Goal: Task Accomplishment & Management: Manage account settings

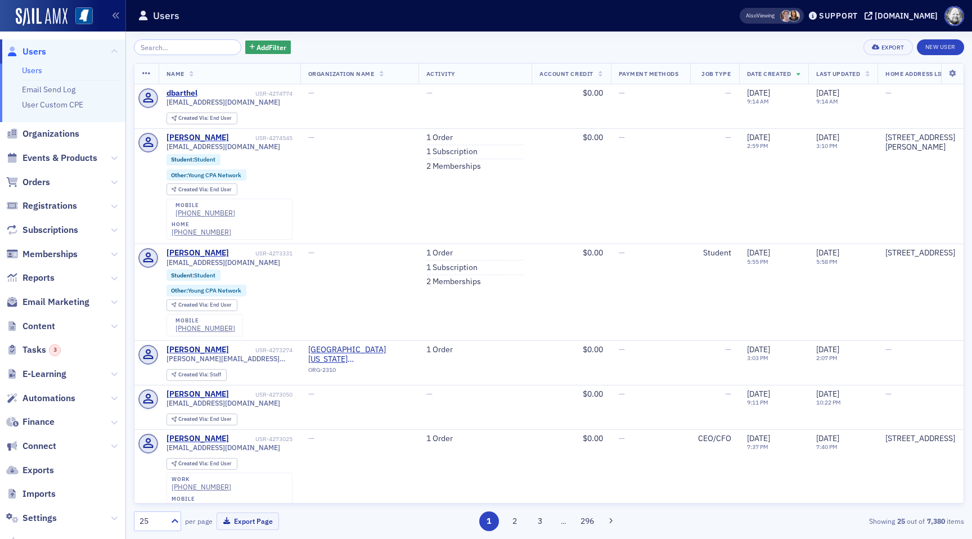
click at [43, 511] on span "Settings" at bounding box center [62, 518] width 125 height 24
click at [43, 517] on span "Settings" at bounding box center [40, 518] width 34 height 12
select select "US"
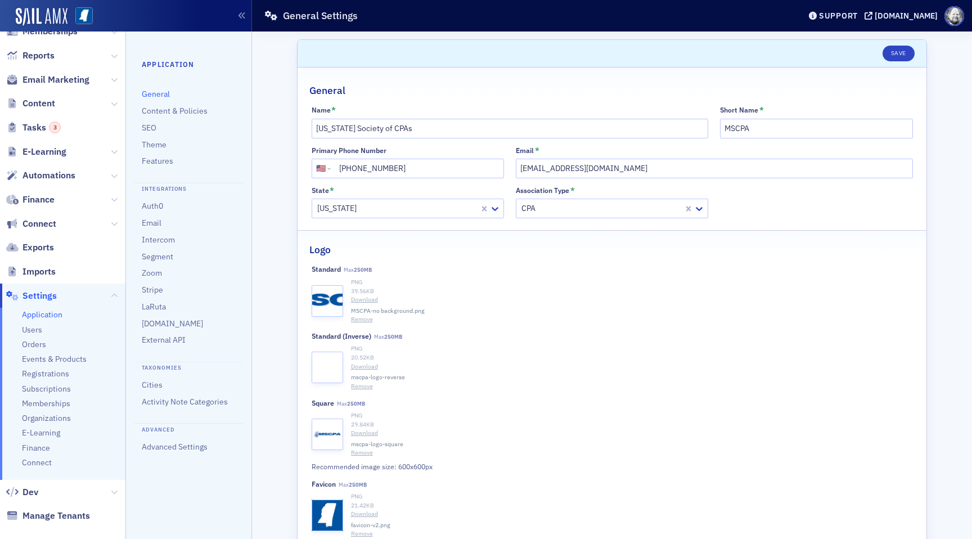
scroll to position [176, 0]
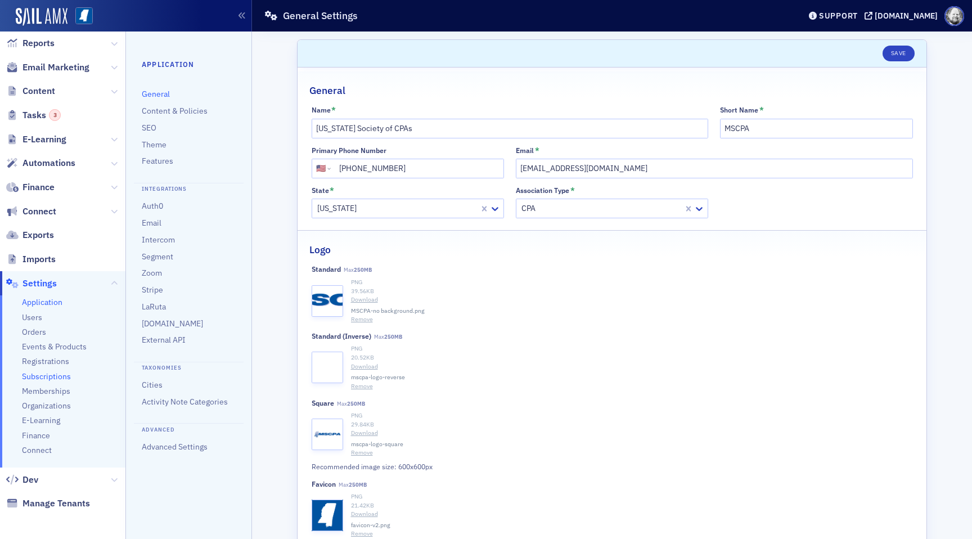
click at [54, 376] on span "Subscriptions" at bounding box center [46, 376] width 49 height 11
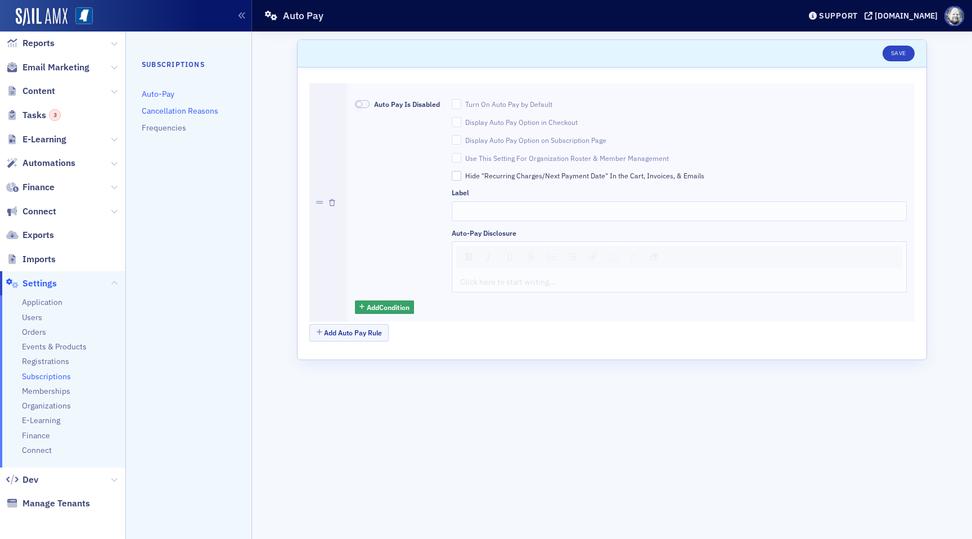
click at [184, 110] on link "Cancellation Reasons" at bounding box center [180, 111] width 77 height 10
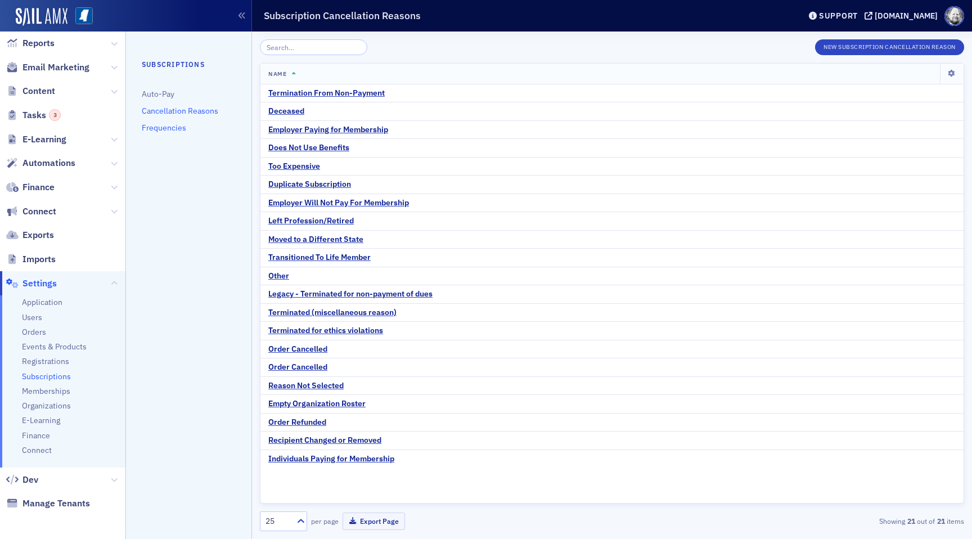
click at [169, 129] on link "Frequencies" at bounding box center [164, 128] width 44 height 10
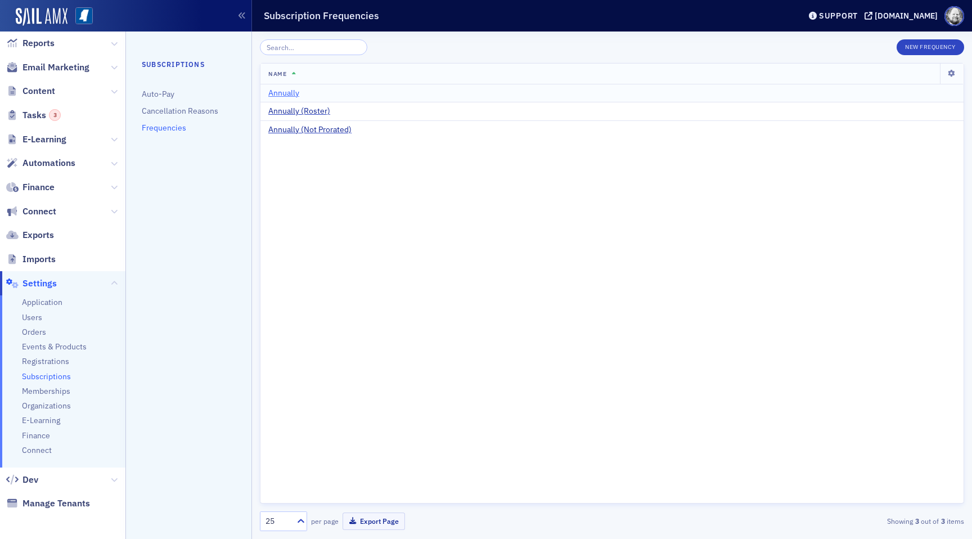
click at [284, 95] on span "Annually" at bounding box center [283, 93] width 31 height 10
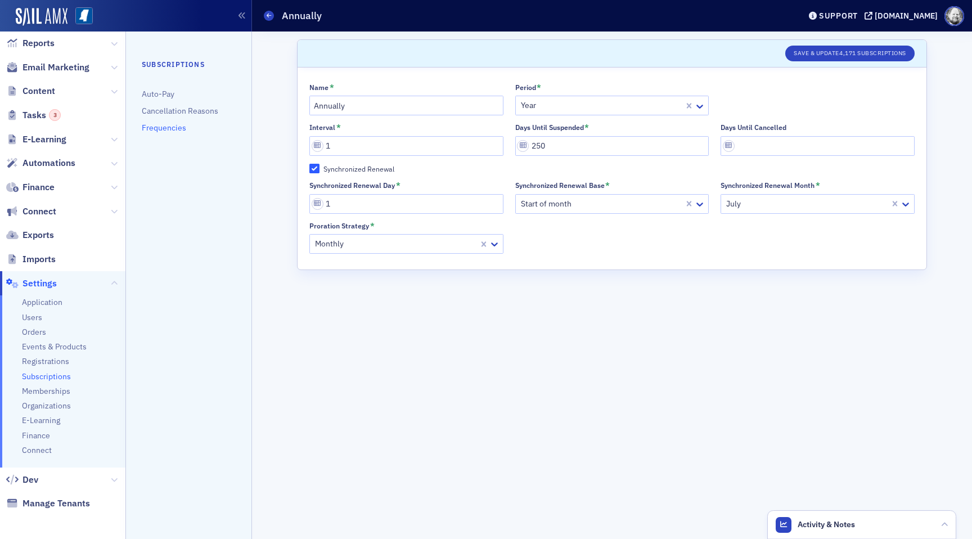
click at [178, 133] on ul "Subscriptions Auto-Pay Cancellation Reasons Frequencies" at bounding box center [189, 102] width 94 height 86
click at [175, 127] on link "Frequencies" at bounding box center [164, 128] width 44 height 10
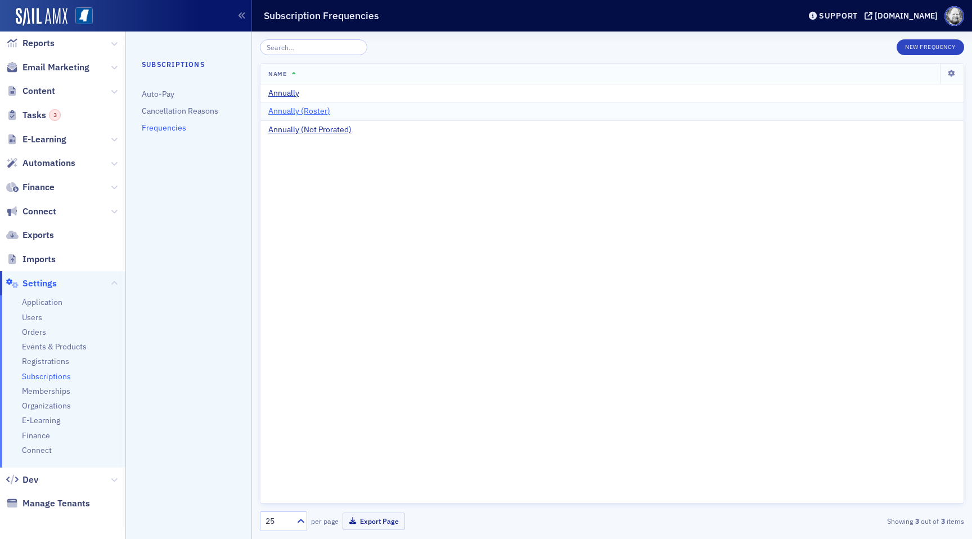
click at [290, 109] on span "Annually (Roster)" at bounding box center [299, 111] width 62 height 10
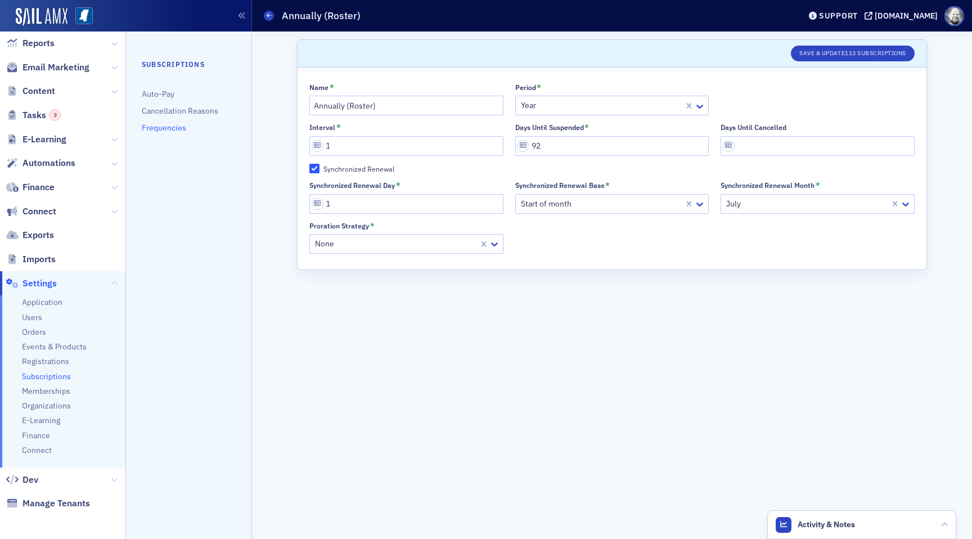
click at [180, 125] on link "Frequencies" at bounding box center [164, 128] width 44 height 10
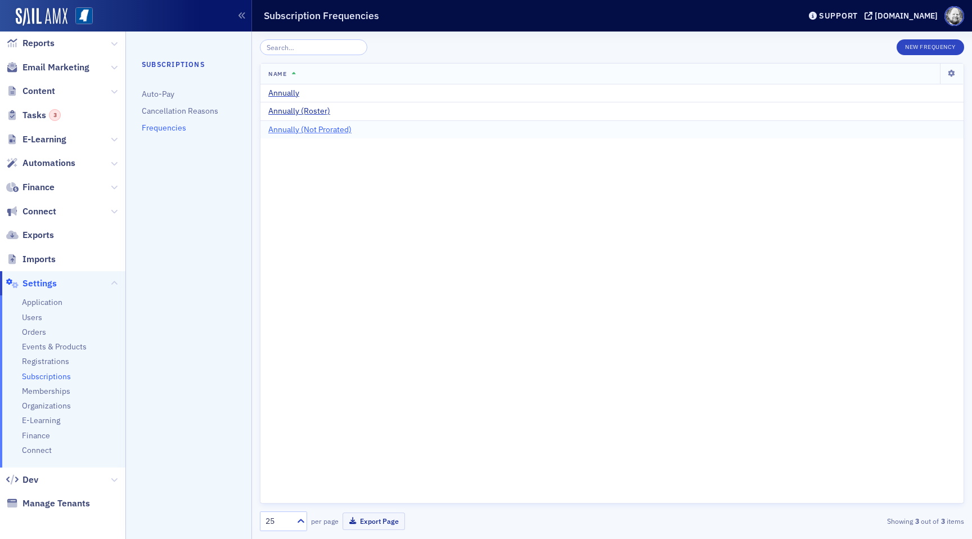
click at [300, 132] on span "Annually (Not Prorated)" at bounding box center [309, 130] width 83 height 10
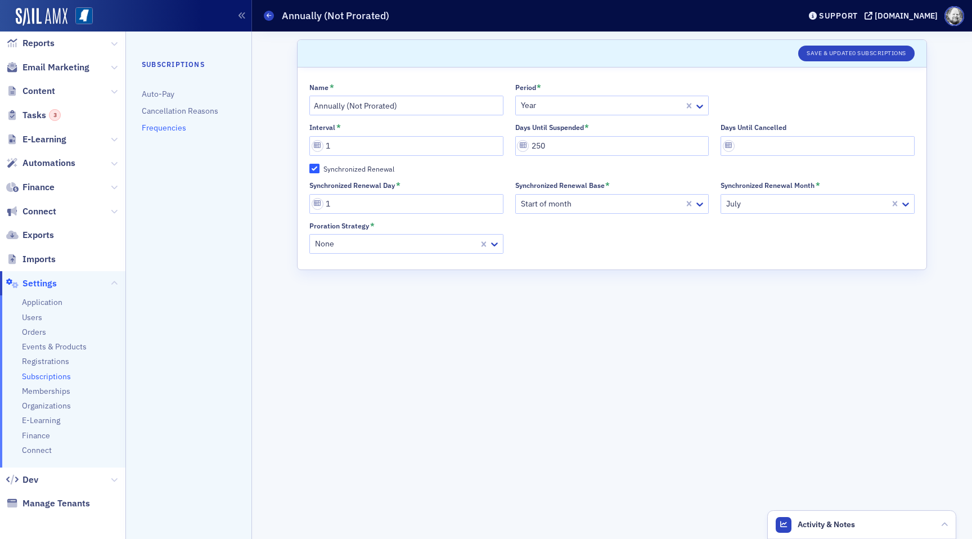
click at [169, 128] on link "Frequencies" at bounding box center [164, 128] width 44 height 10
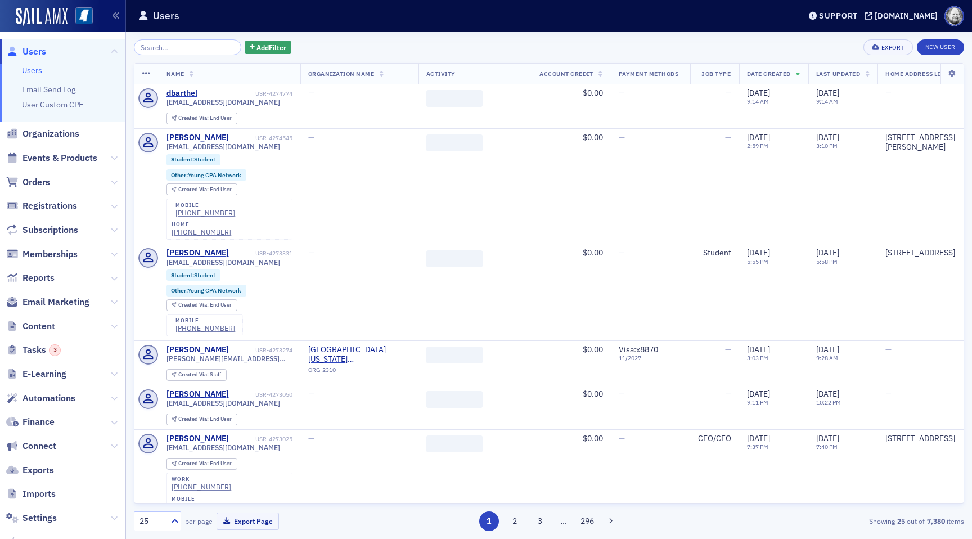
scroll to position [62, 0]
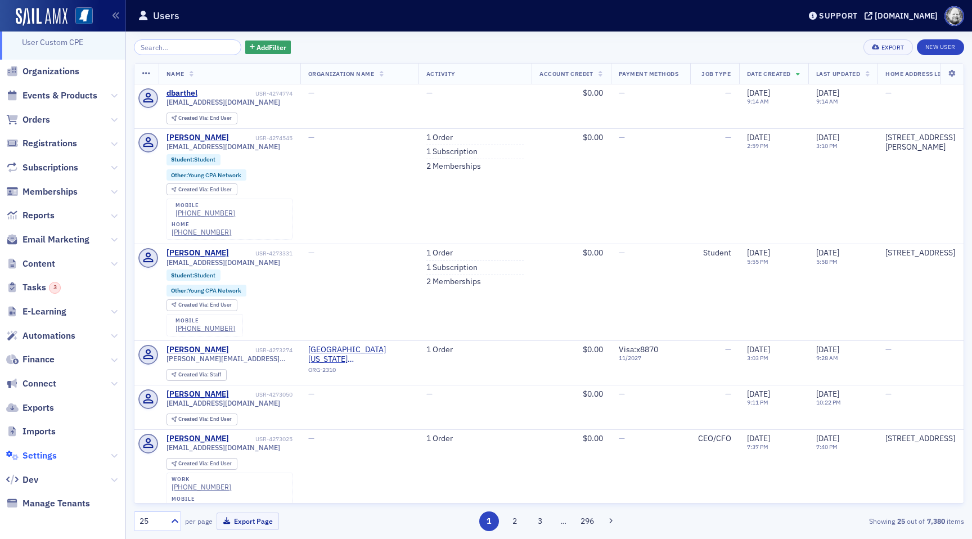
click at [52, 449] on span "Settings" at bounding box center [40, 455] width 34 height 12
select select "US"
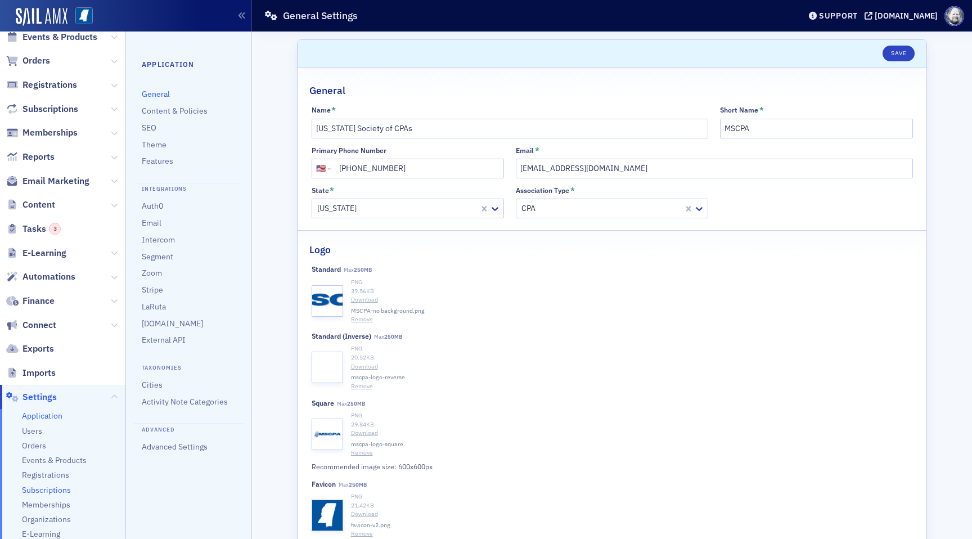
click at [55, 486] on span "Subscriptions" at bounding box center [46, 490] width 49 height 11
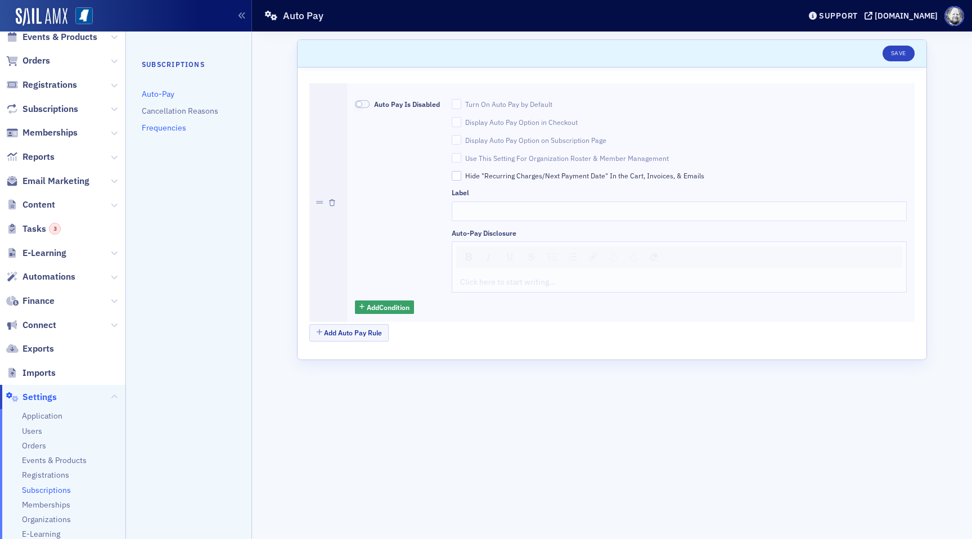
click at [174, 125] on link "Frequencies" at bounding box center [164, 128] width 44 height 10
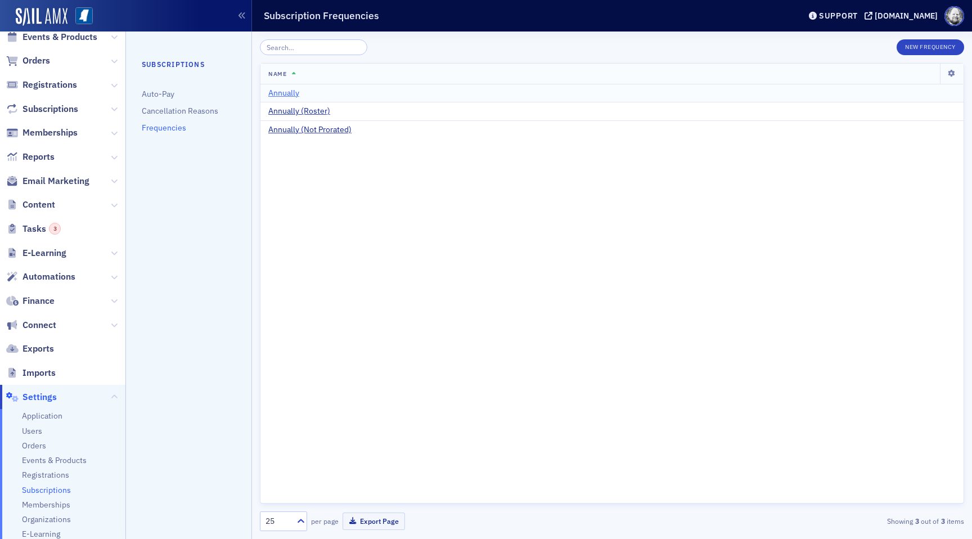
click at [290, 95] on span "Annually" at bounding box center [283, 93] width 31 height 10
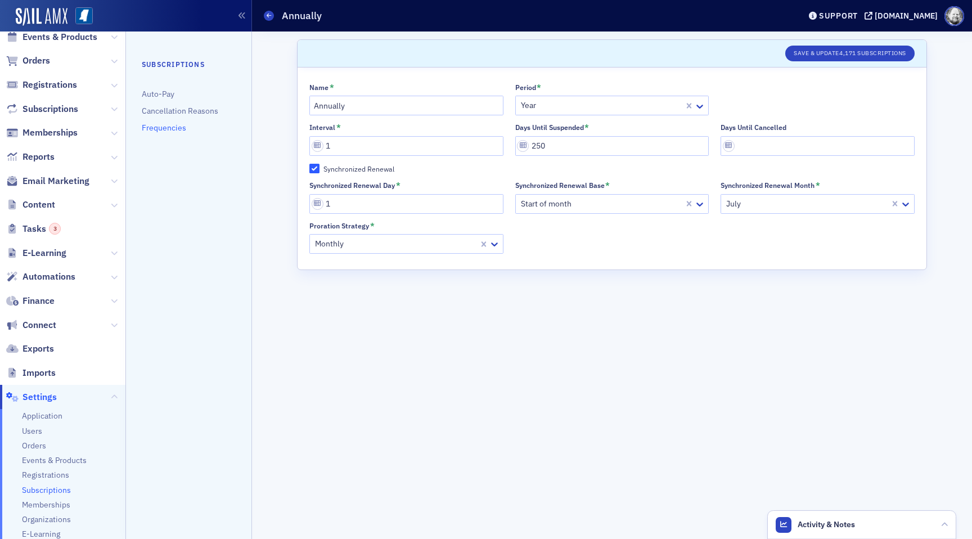
click at [176, 130] on link "Frequencies" at bounding box center [164, 128] width 44 height 10
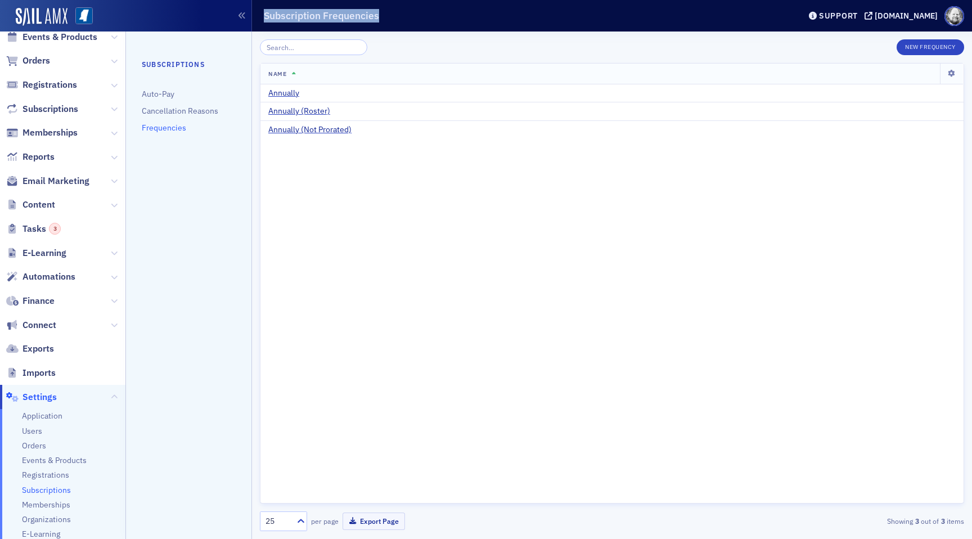
drag, startPoint x: 262, startPoint y: 15, endPoint x: 415, endPoint y: 20, distance: 153.1
click at [415, 20] on header "Subscription Frequencies Support ms-cpa.org" at bounding box center [612, 16] width 720 height 32
copy h1 "Subscription Frequencies"
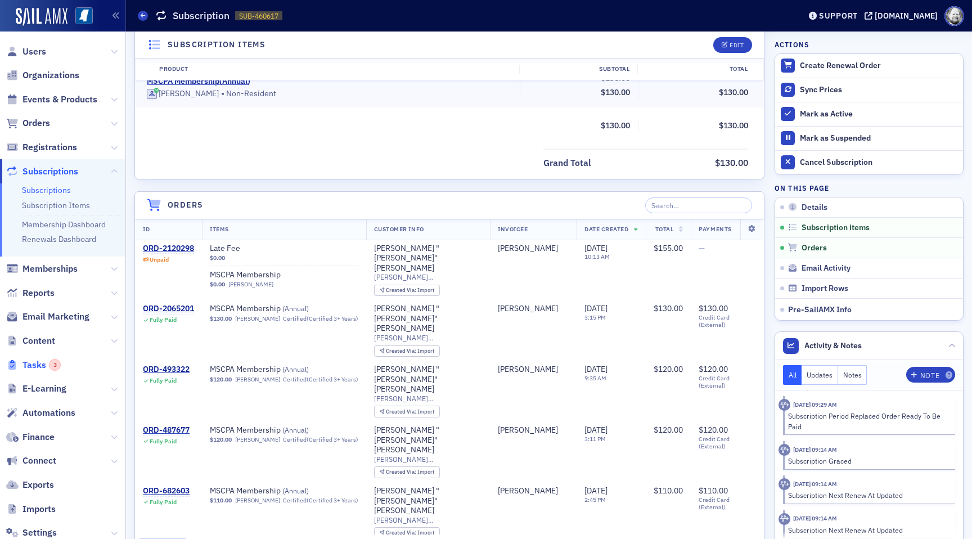
scroll to position [77, 0]
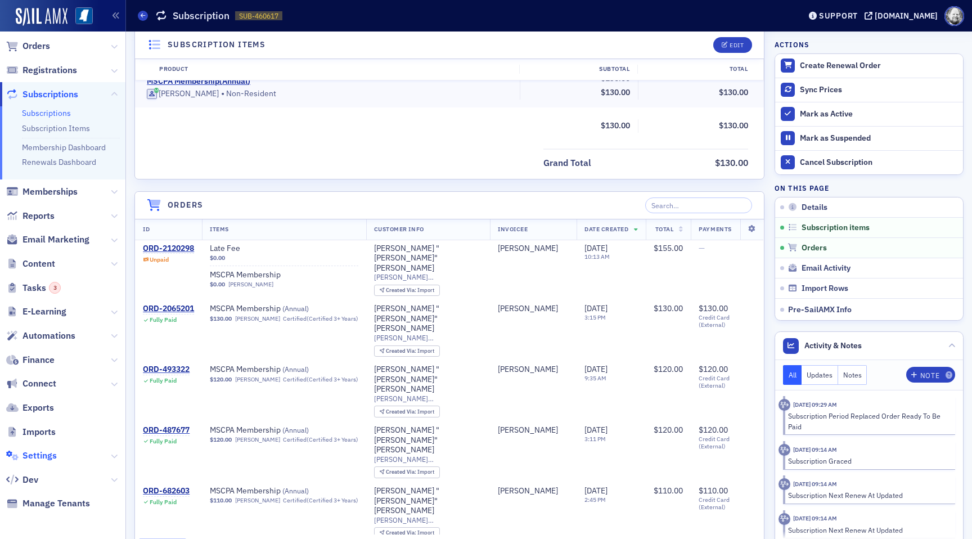
click at [46, 451] on span "Settings" at bounding box center [40, 455] width 34 height 12
select select "US"
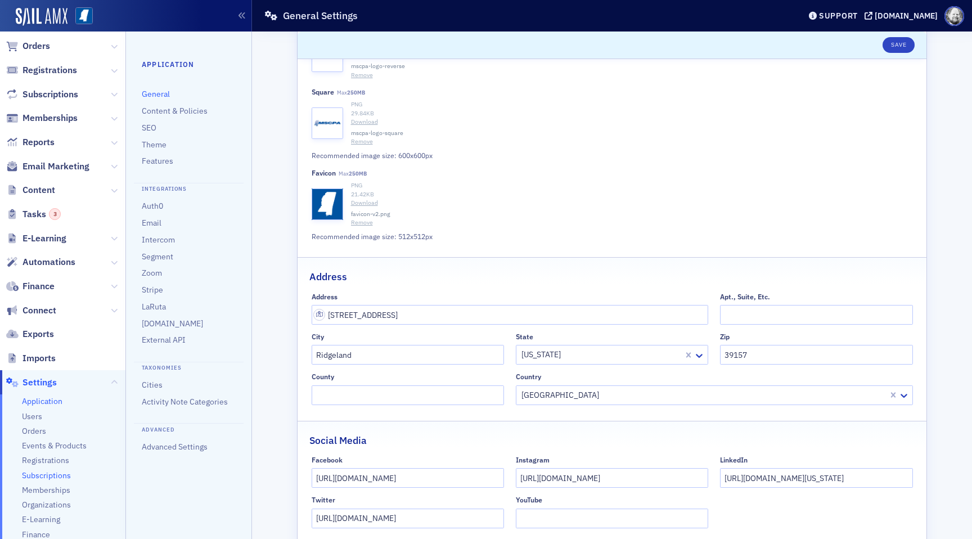
click at [39, 478] on span "Subscriptions" at bounding box center [46, 475] width 49 height 11
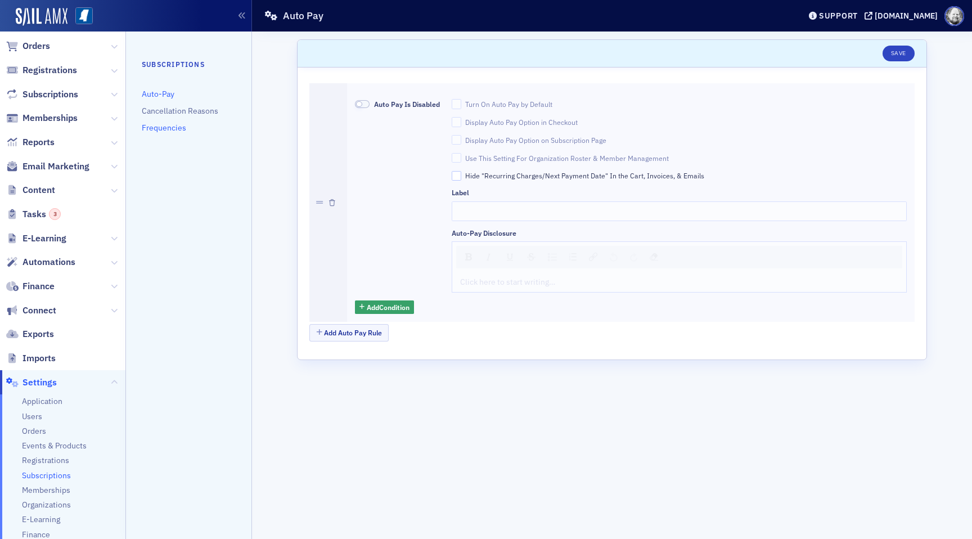
click at [165, 126] on link "Frequencies" at bounding box center [164, 128] width 44 height 10
select select "US"
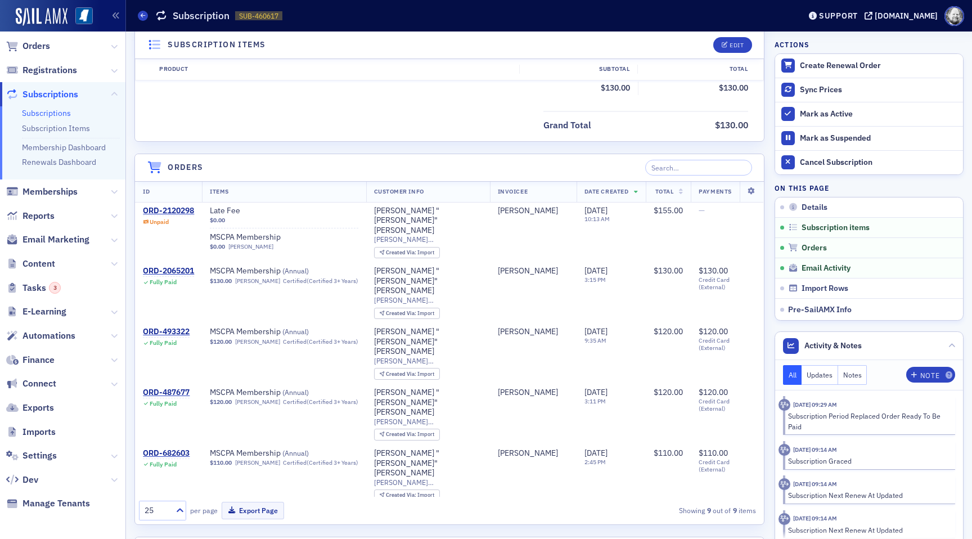
scroll to position [352, 0]
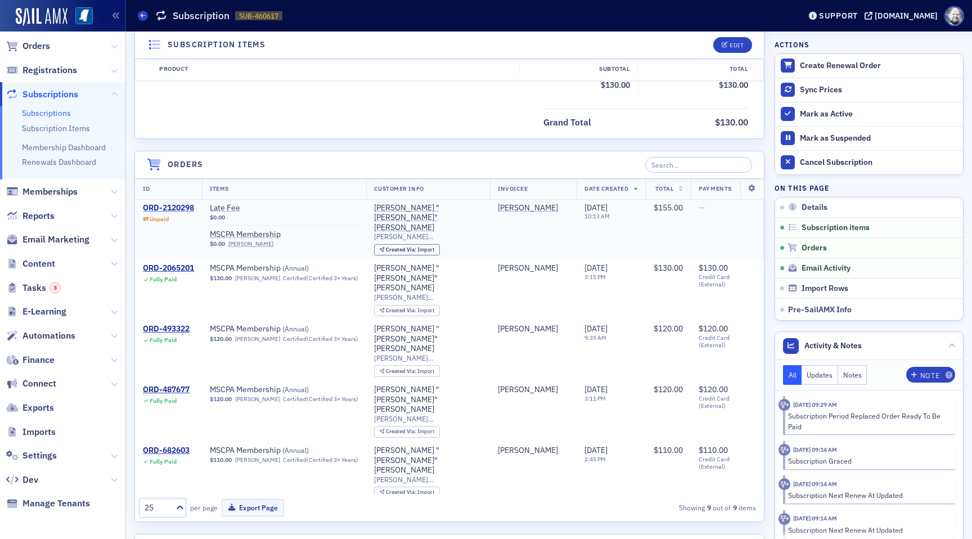
click at [179, 209] on div "ORD-2120298" at bounding box center [168, 208] width 51 height 10
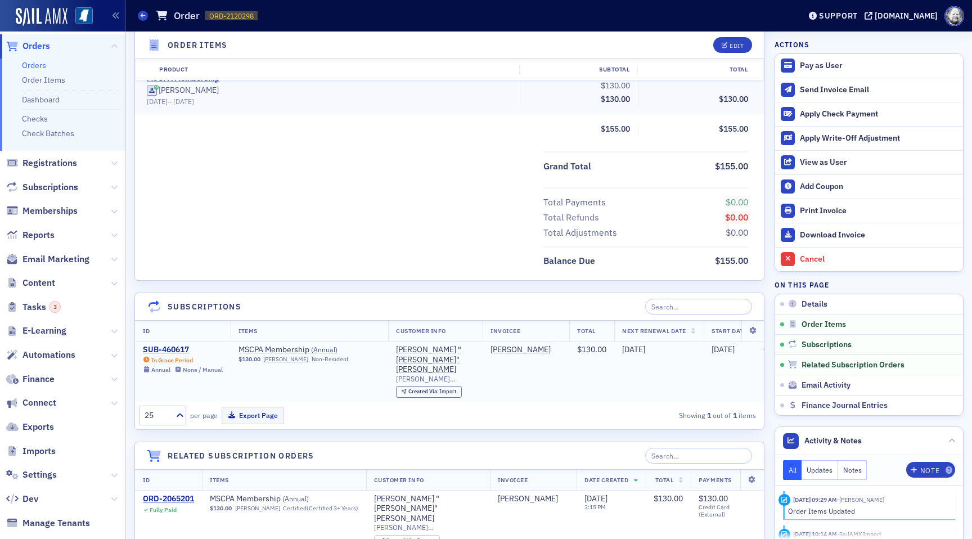
click at [168, 347] on div "SUB-460617" at bounding box center [183, 350] width 80 height 10
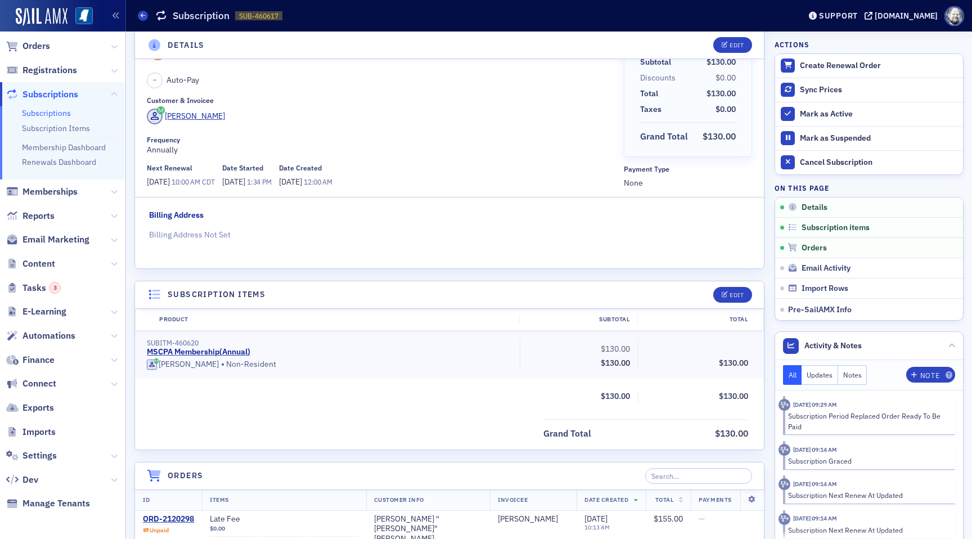
scroll to position [47, 0]
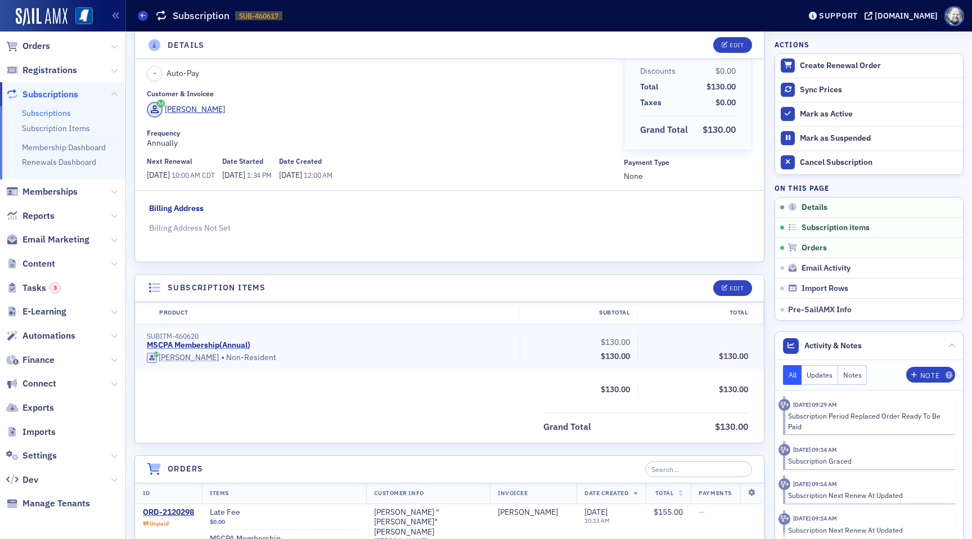
click at [235, 344] on link "MSCPA Membership ( Annual )" at bounding box center [199, 345] width 104 height 10
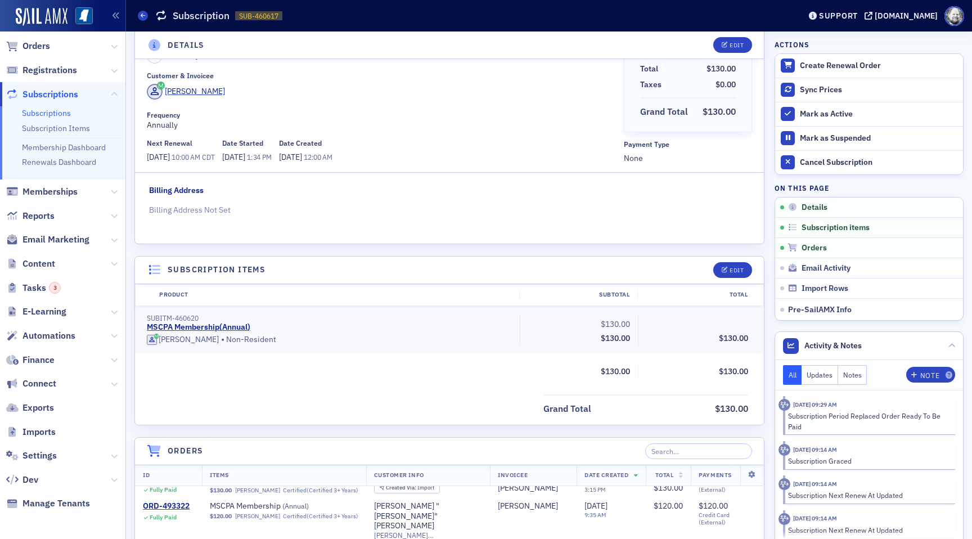
scroll to position [0, 0]
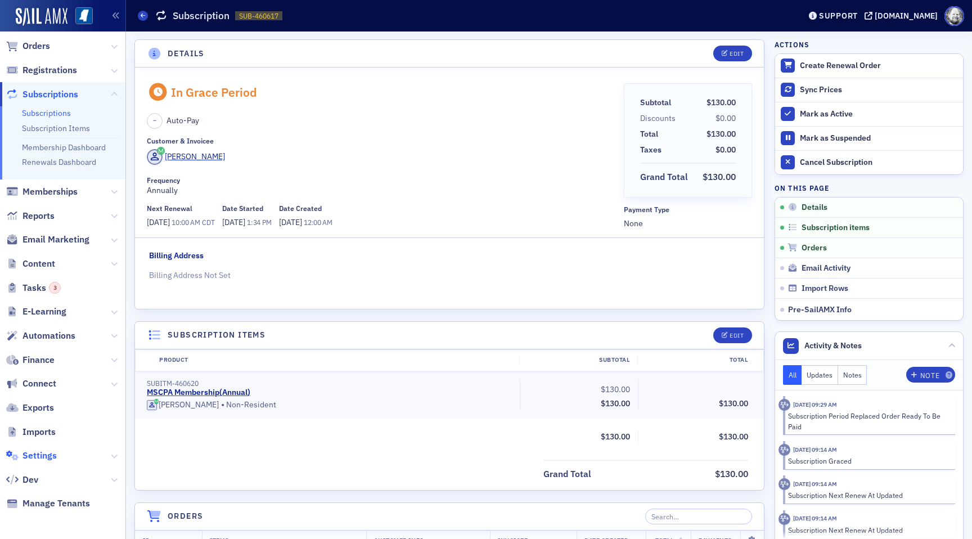
click at [39, 457] on span "Settings" at bounding box center [40, 455] width 34 height 12
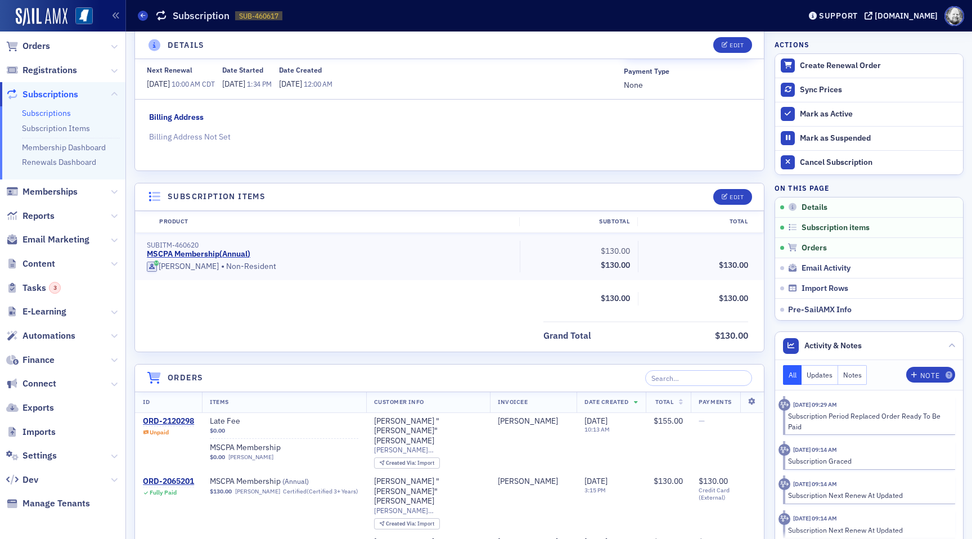
scroll to position [134, 0]
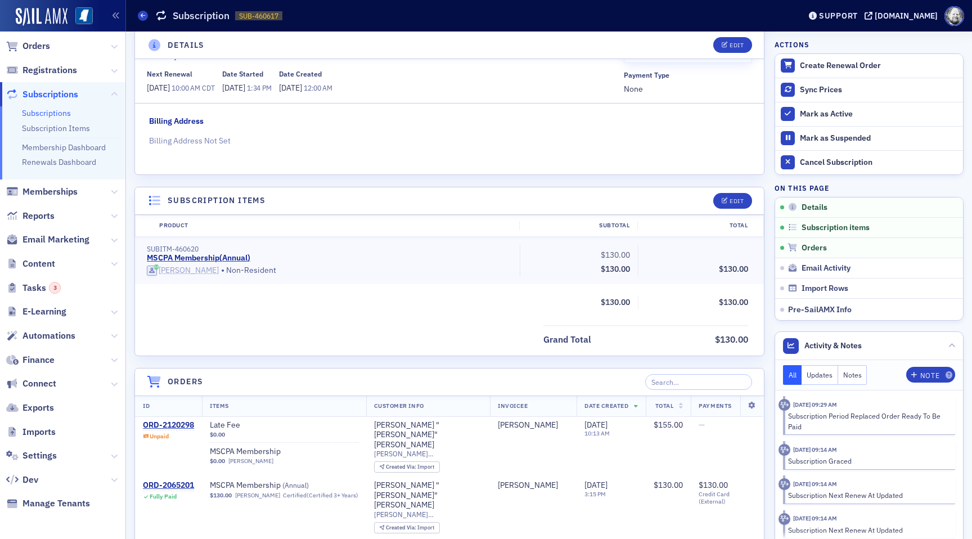
click at [184, 271] on div "Jeff McCune" at bounding box center [189, 271] width 60 height 10
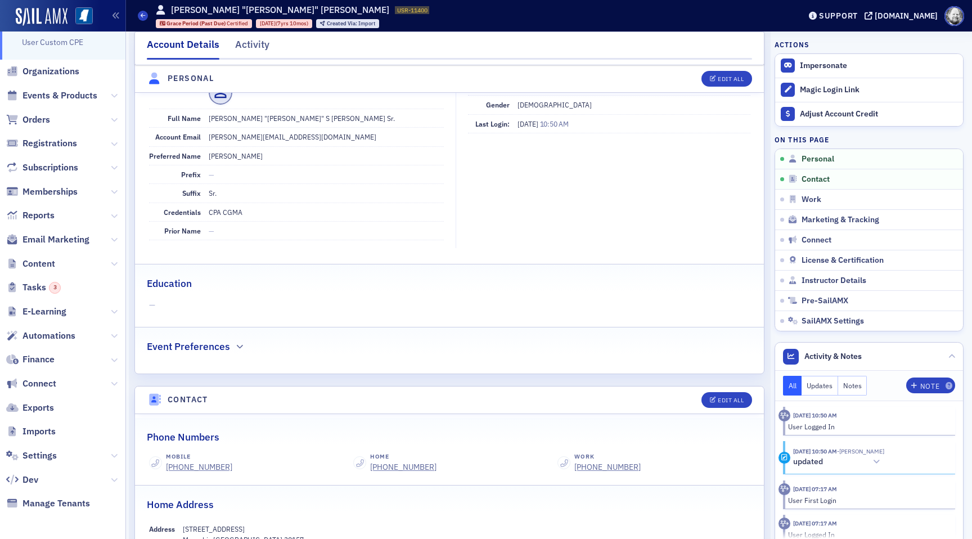
scroll to position [141, 0]
click at [257, 42] on div "Activity" at bounding box center [252, 47] width 34 height 21
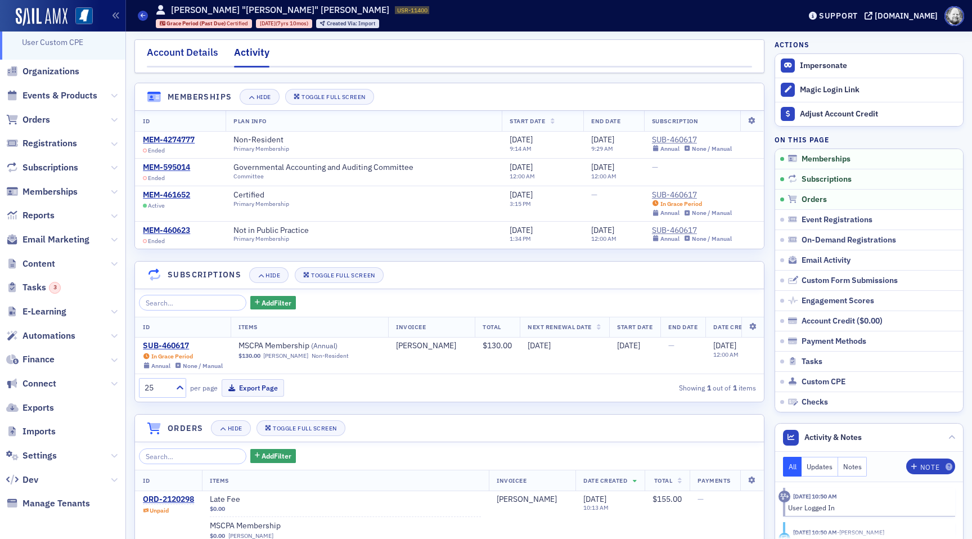
click at [194, 49] on div "Account Details" at bounding box center [182, 55] width 71 height 21
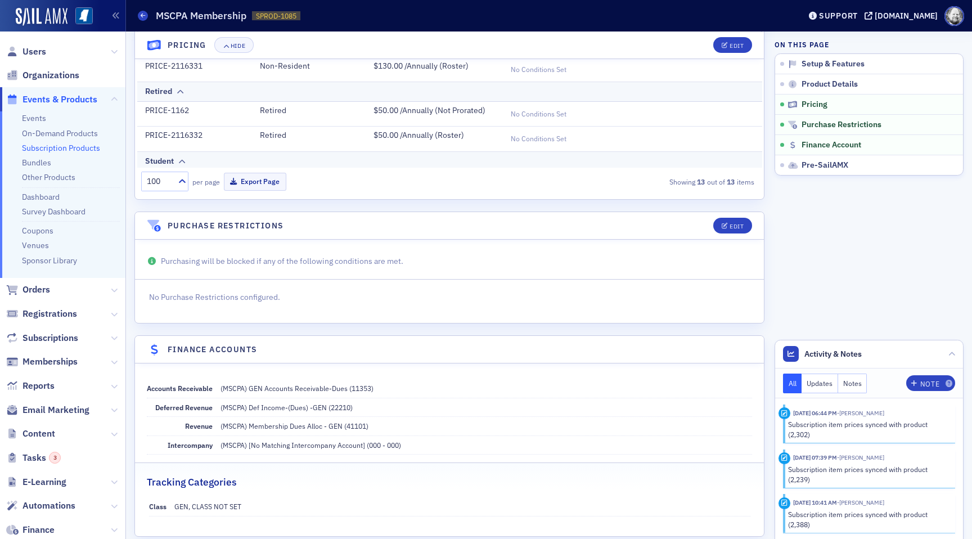
scroll to position [898, 0]
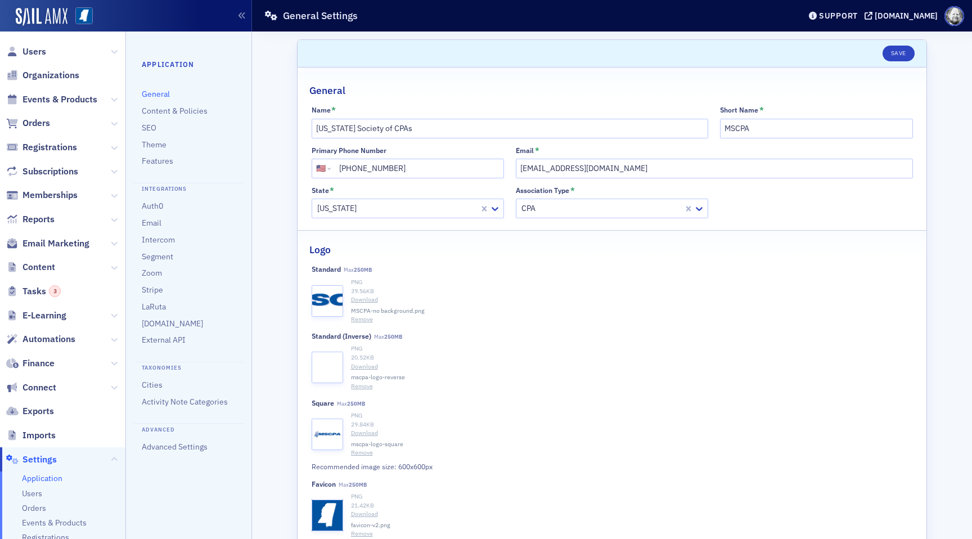
select select "US"
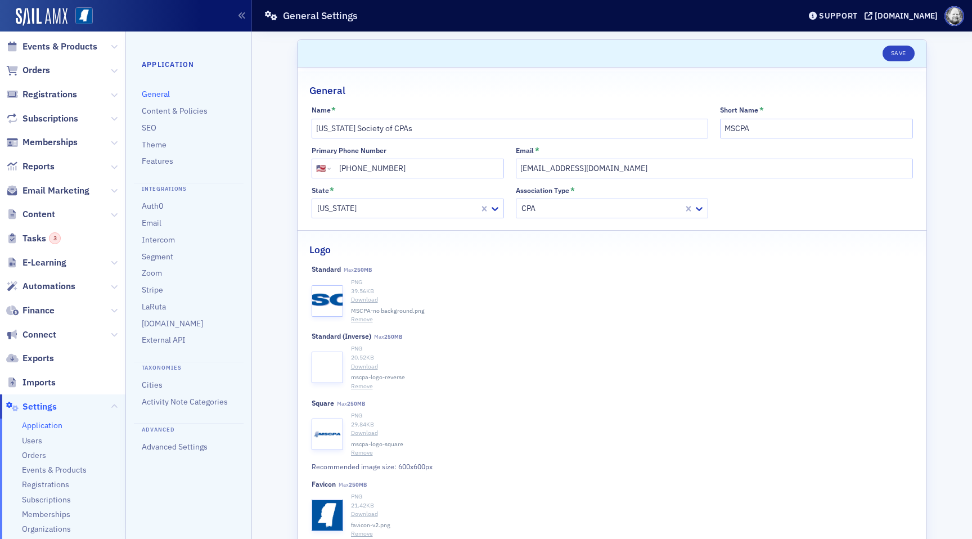
scroll to position [65, 0]
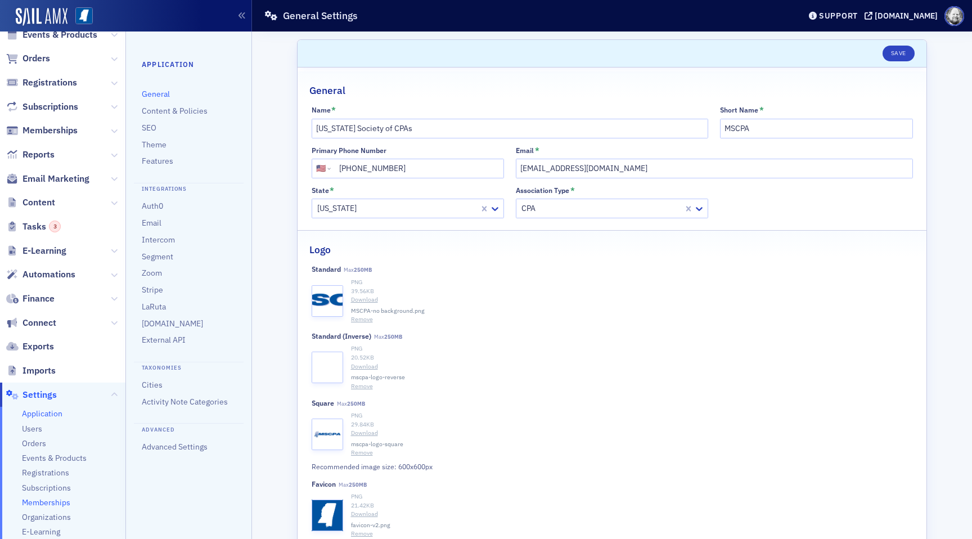
click at [48, 498] on span "Memberships" at bounding box center [46, 502] width 48 height 11
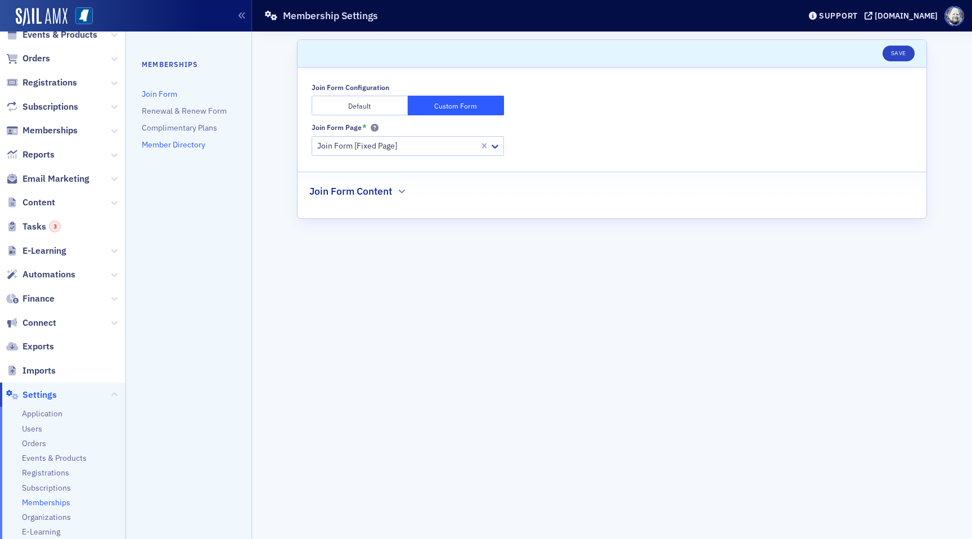
click at [191, 149] on link "Member Directory" at bounding box center [174, 145] width 64 height 10
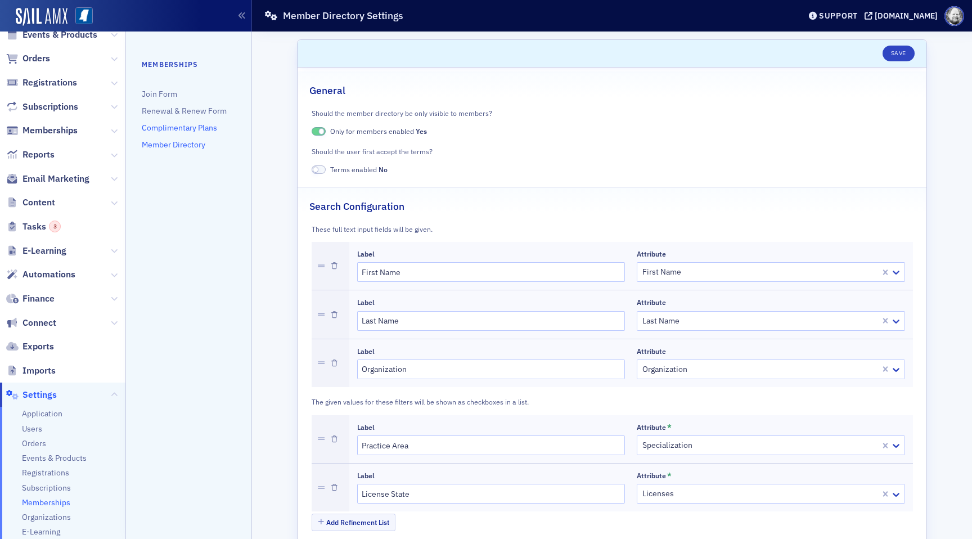
click at [186, 127] on link "Complimentary Plans" at bounding box center [179, 128] width 75 height 10
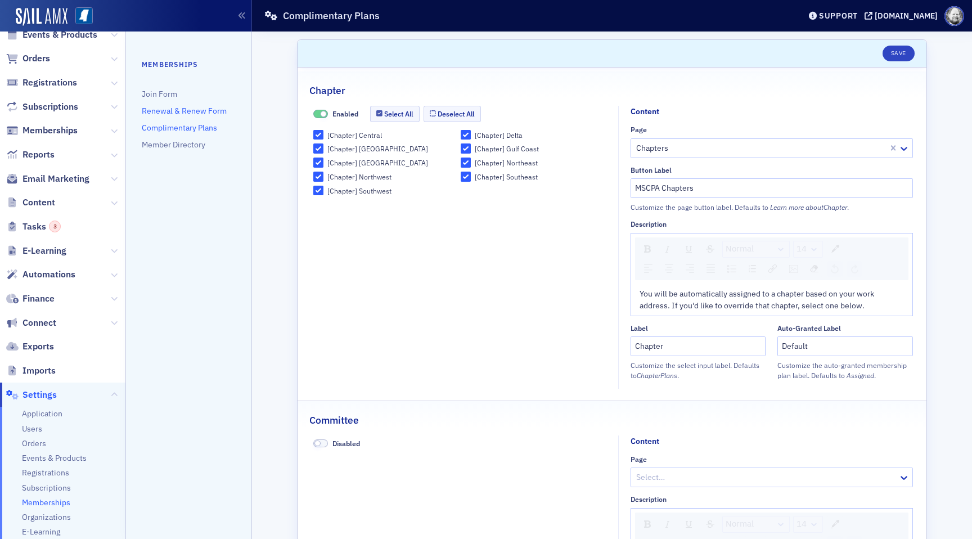
click at [181, 110] on link "Renewal & Renew Form" at bounding box center [184, 111] width 85 height 10
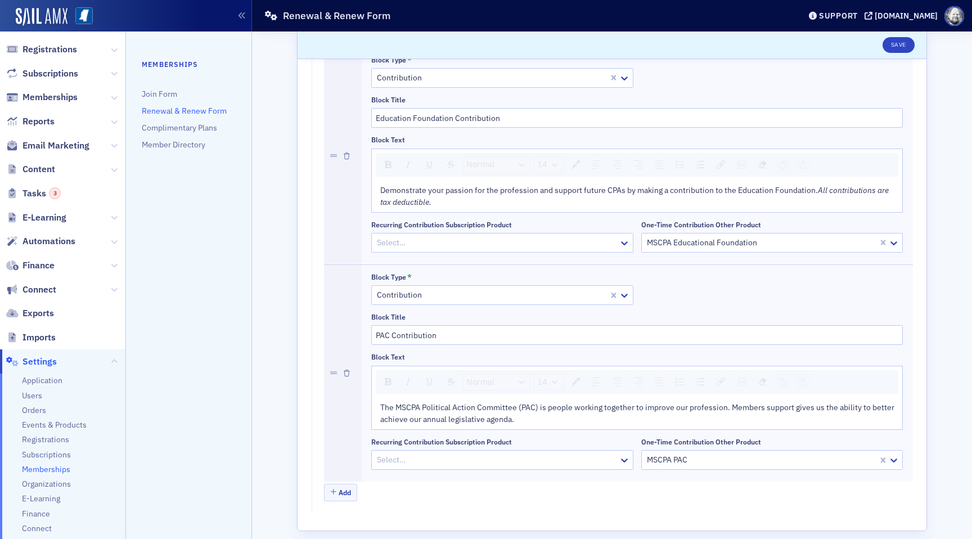
scroll to position [128, 0]
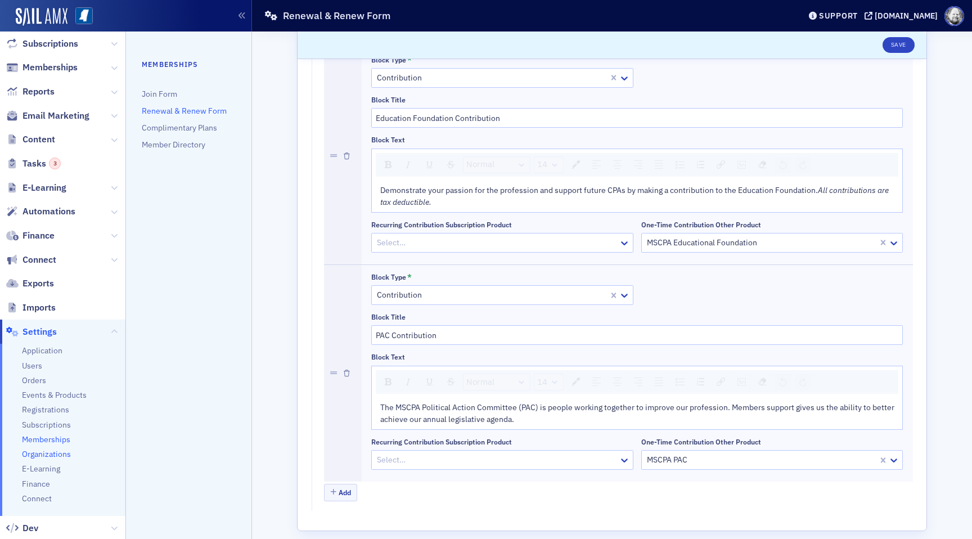
click at [43, 456] on span "Organizations" at bounding box center [46, 454] width 49 height 11
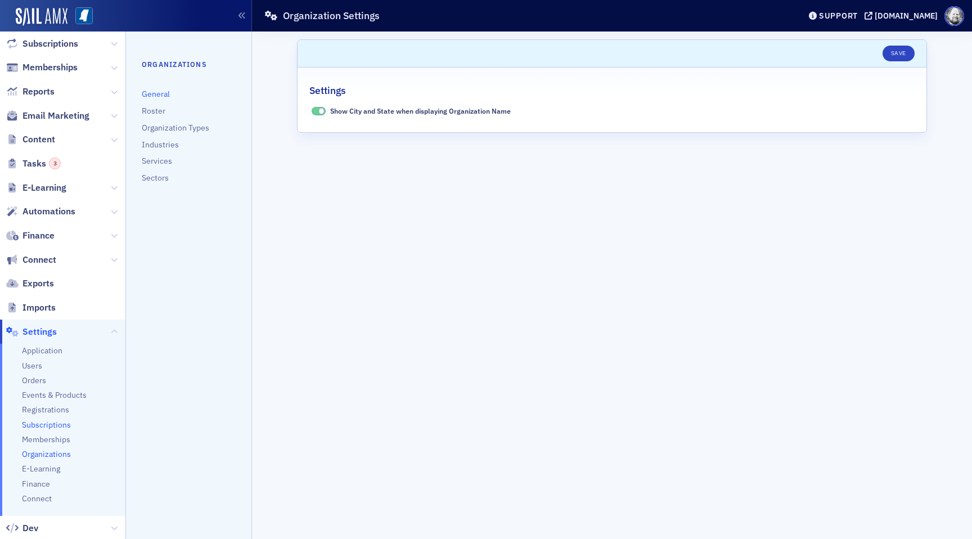
click at [41, 424] on span "Subscriptions" at bounding box center [46, 425] width 49 height 11
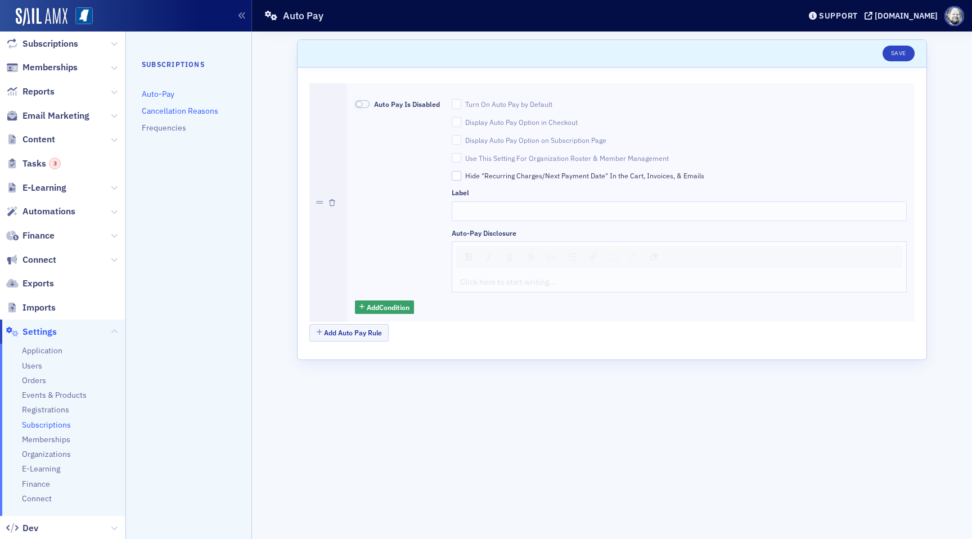
click at [177, 114] on link "Cancellation Reasons" at bounding box center [180, 111] width 77 height 10
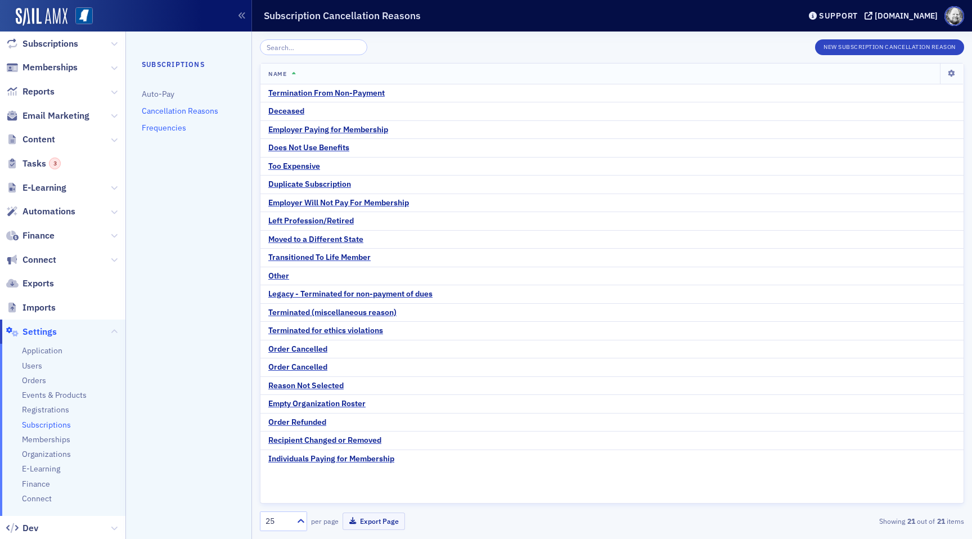
click at [172, 131] on link "Frequencies" at bounding box center [164, 128] width 44 height 10
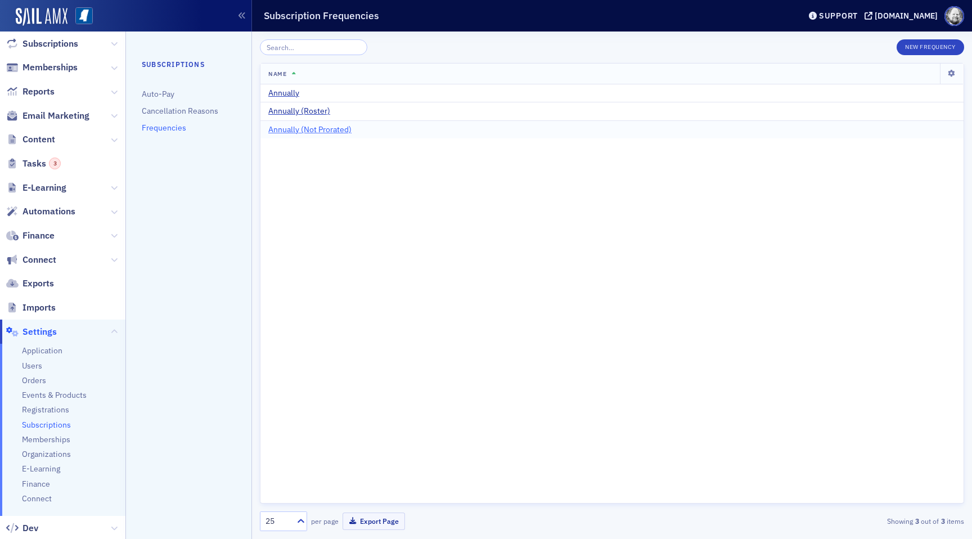
click at [316, 134] on span "Annually (Not Prorated)" at bounding box center [309, 130] width 83 height 10
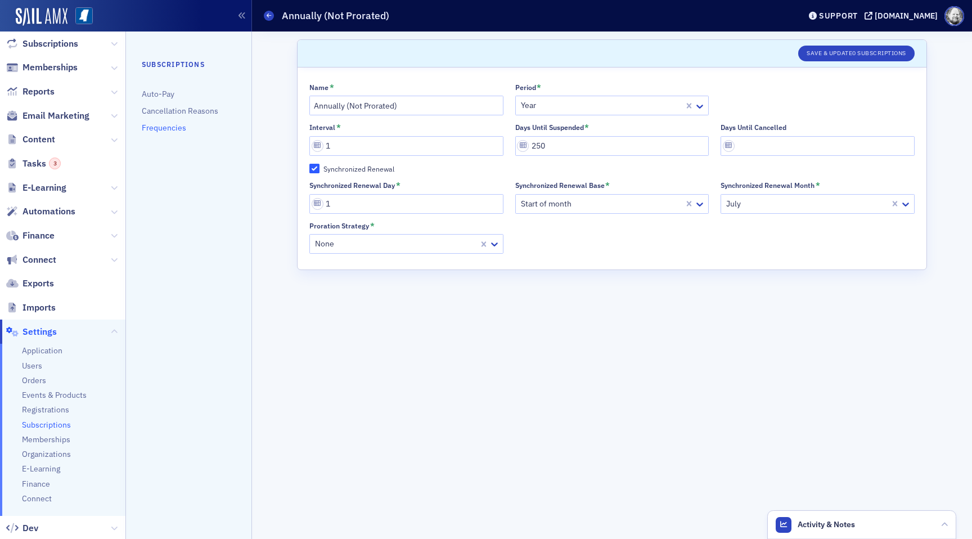
click at [184, 123] on link "Frequencies" at bounding box center [164, 128] width 44 height 10
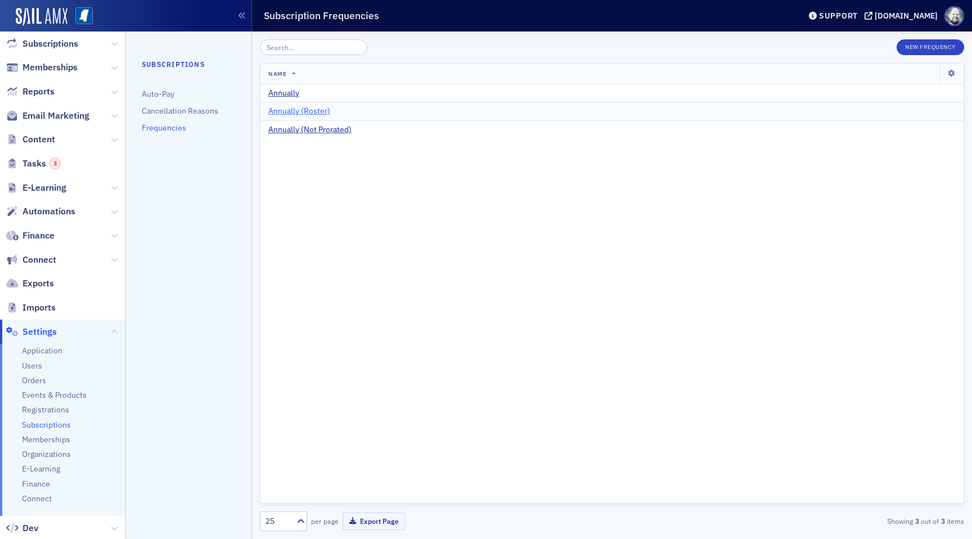
click at [313, 115] on span "Annually (Roster)" at bounding box center [299, 111] width 62 height 10
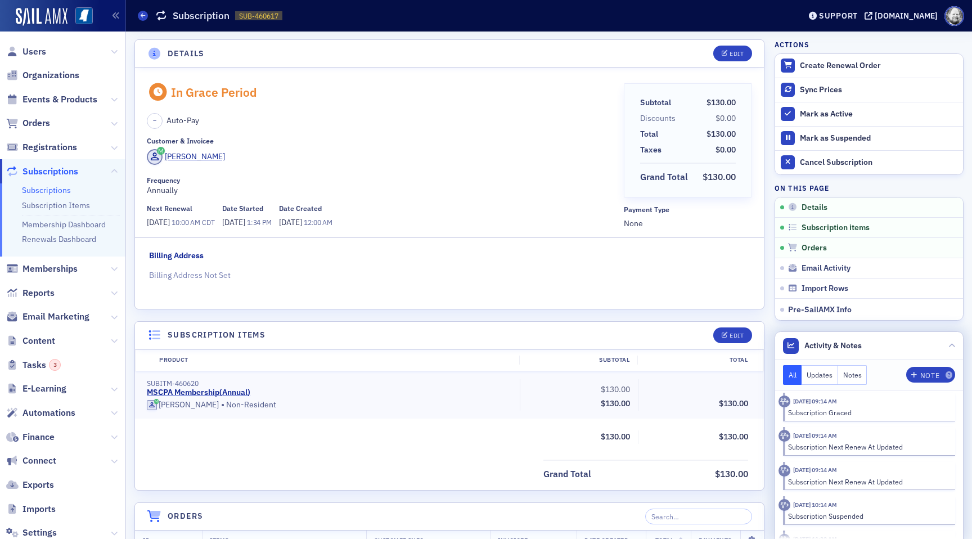
scroll to position [50, 0]
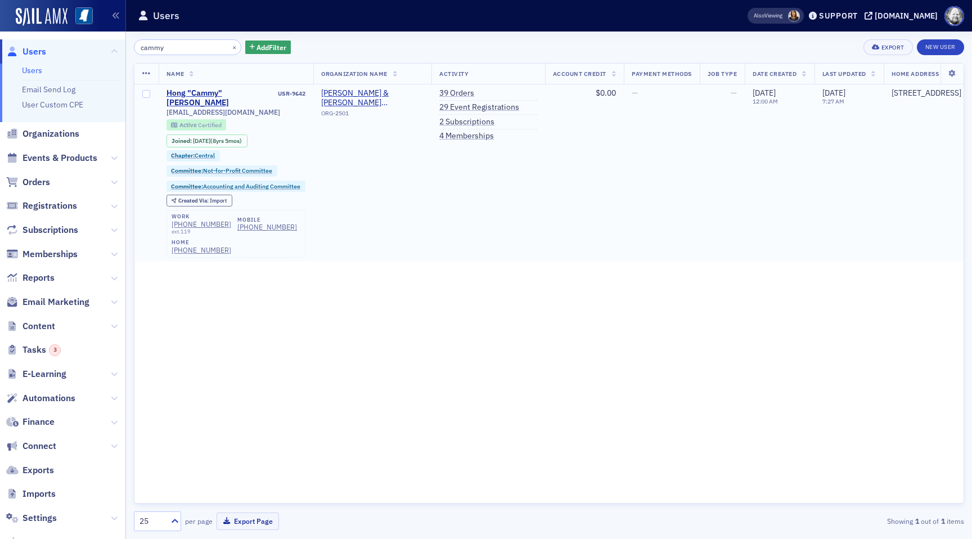
click at [202, 121] on span "Certified" at bounding box center [210, 125] width 24 height 8
